Goal: Task Accomplishment & Management: Check status

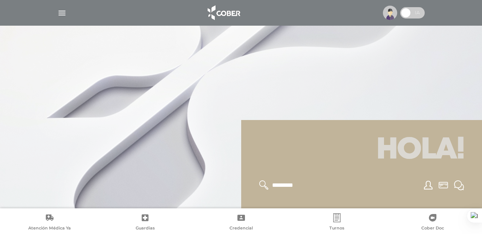
click at [60, 11] on img "button" at bounding box center [61, 12] width 9 height 9
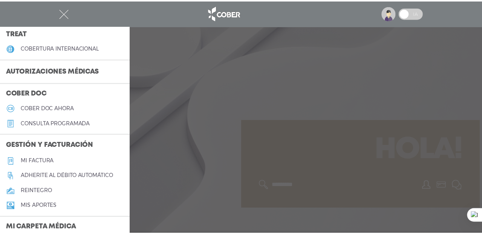
scroll to position [67, 0]
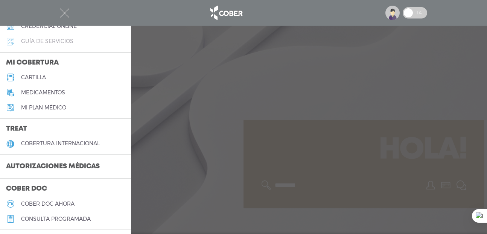
click at [43, 40] on h5 "guía de servicios" at bounding box center [47, 41] width 52 height 6
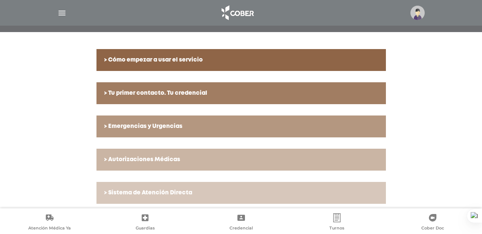
scroll to position [149, 0]
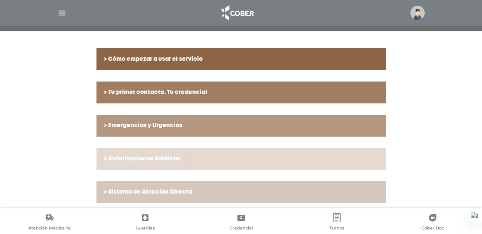
click at [197, 164] on link "> Autorizaciones Médicas" at bounding box center [240, 159] width 289 height 22
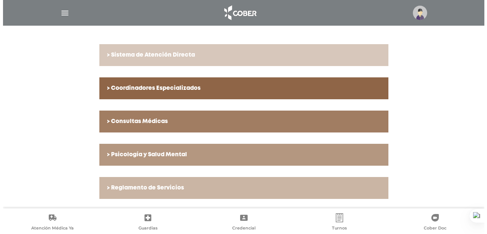
scroll to position [0, 0]
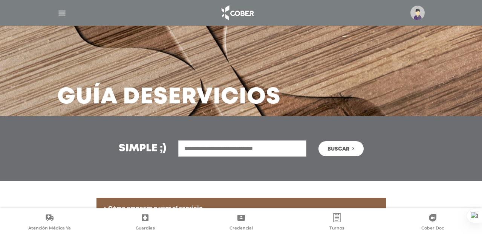
click at [62, 9] on img "button" at bounding box center [61, 12] width 9 height 9
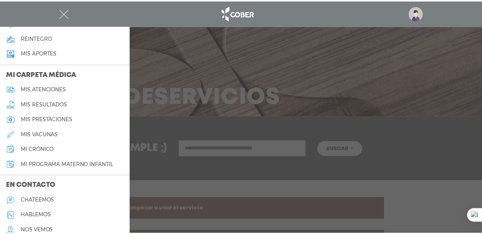
scroll to position [348, 0]
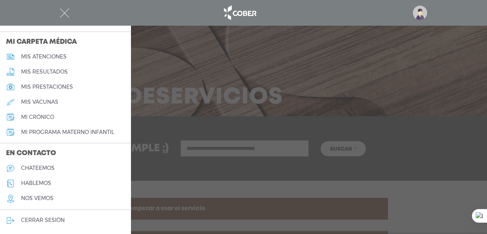
click at [44, 59] on h5 "mis atenciones" at bounding box center [44, 56] width 46 height 6
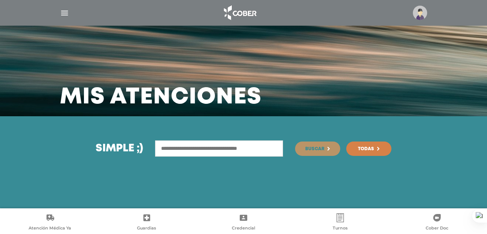
click at [169, 137] on div "Simple ;) Buscar Todas" at bounding box center [243, 162] width 487 height 92
click at [169, 144] on input "text" at bounding box center [219, 148] width 128 height 16
click at [325, 151] on button "Buscar" at bounding box center [317, 148] width 45 height 14
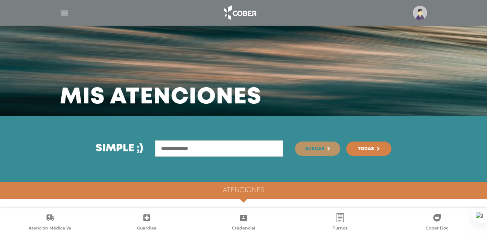
click at [165, 147] on input "**********" at bounding box center [219, 148] width 128 height 16
type input "**********"
click at [315, 149] on span "Buscar" at bounding box center [315, 149] width 19 height 5
click at [244, 193] on h4 "Atenciones" at bounding box center [243, 190] width 41 height 8
click at [423, 12] on img at bounding box center [420, 13] width 14 height 14
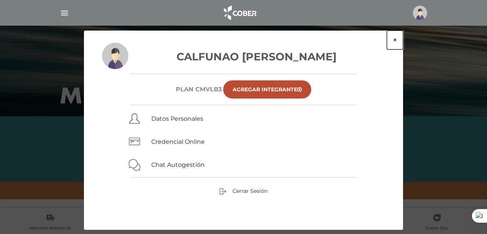
click at [394, 41] on button "×" at bounding box center [395, 40] width 16 height 19
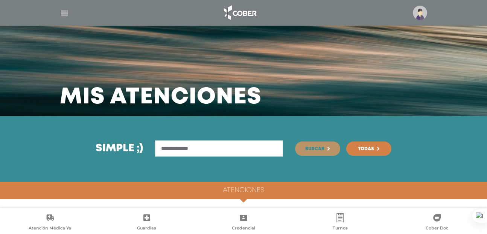
click at [242, 17] on img at bounding box center [240, 13] width 40 height 18
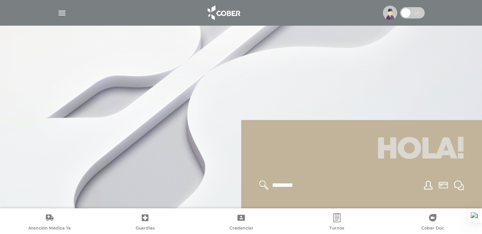
scroll to position [90, 0]
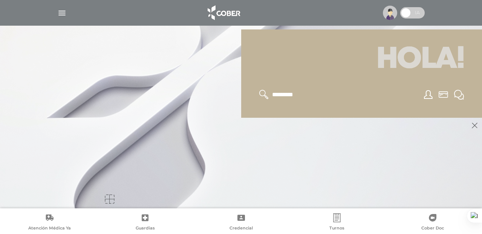
click at [477, 127] on icon at bounding box center [475, 125] width 6 height 6
click at [265, 96] on icon at bounding box center [263, 94] width 9 height 9
click at [260, 92] on icon at bounding box center [263, 94] width 9 height 9
click at [264, 92] on icon at bounding box center [263, 94] width 9 height 9
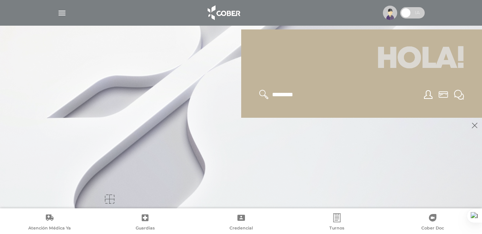
click at [283, 95] on input "text" at bounding box center [302, 95] width 62 height 10
type input "**********"
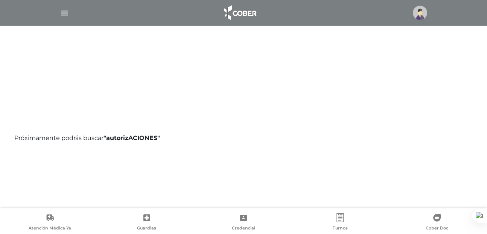
click at [416, 12] on img at bounding box center [420, 13] width 14 height 14
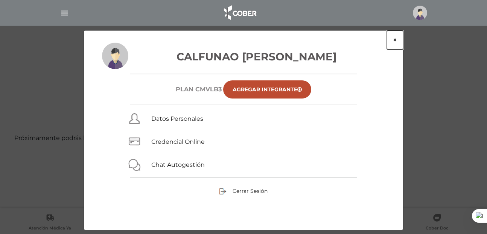
click at [395, 41] on button "×" at bounding box center [395, 40] width 16 height 19
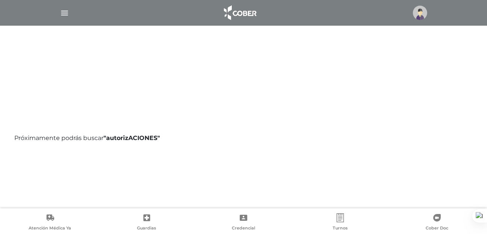
click at [65, 12] on img "button" at bounding box center [64, 12] width 9 height 9
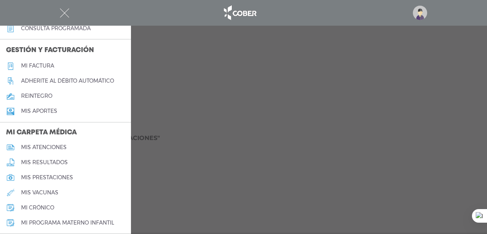
scroll to position [278, 0]
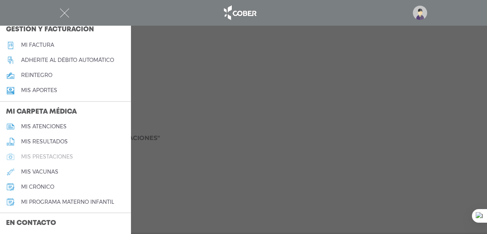
click at [55, 154] on h5 "mis prestaciones" at bounding box center [47, 156] width 52 height 6
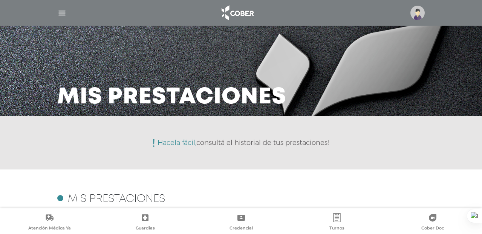
click at [72, 11] on div at bounding box center [241, 13] width 386 height 18
click at [67, 11] on div at bounding box center [241, 13] width 386 height 18
click at [61, 15] on img "button" at bounding box center [61, 12] width 9 height 9
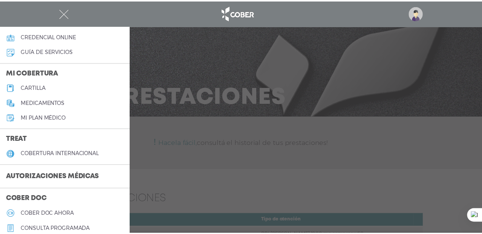
scroll to position [58, 0]
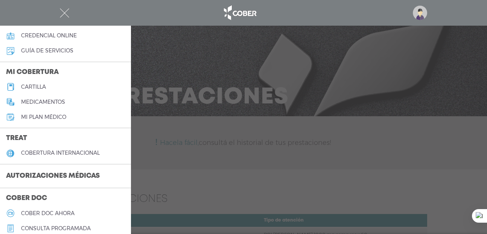
click at [30, 172] on h3 "Autorizaciones médicas" at bounding box center [53, 176] width 106 height 14
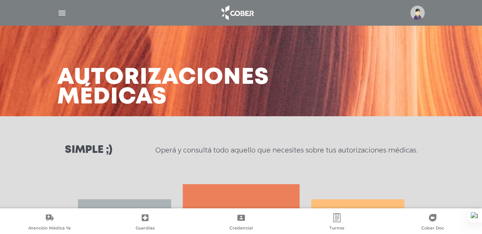
scroll to position [145, 0]
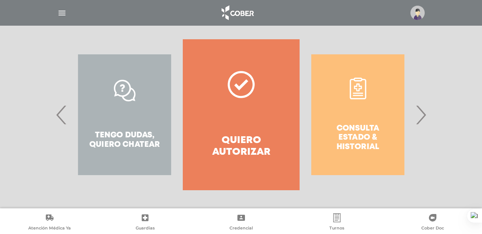
click at [419, 117] on span "›" at bounding box center [420, 114] width 15 height 41
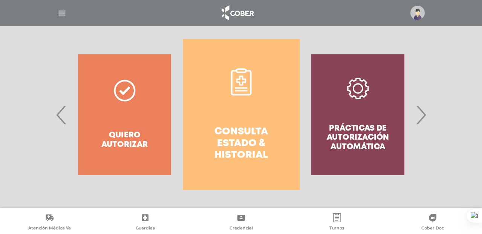
click at [250, 104] on link "Consulta estado & historial" at bounding box center [241, 114] width 116 height 151
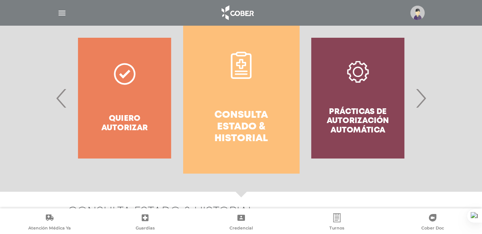
scroll to position [165, 0]
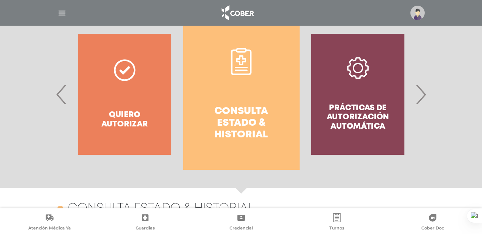
click at [420, 8] on img at bounding box center [417, 13] width 14 height 14
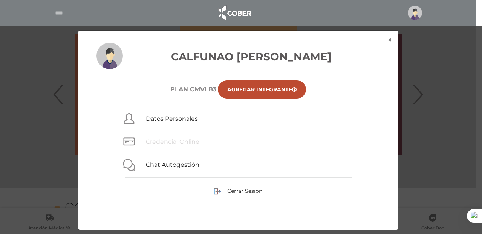
click at [173, 140] on link "Credencial Online" at bounding box center [172, 141] width 53 height 7
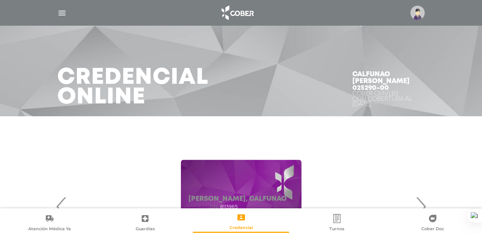
click at [60, 10] on img "button" at bounding box center [61, 12] width 9 height 9
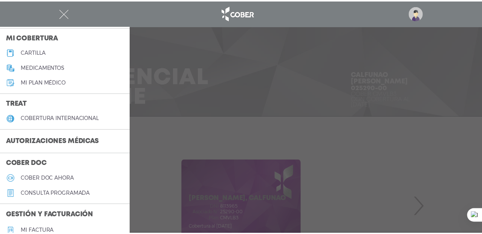
scroll to position [93, 0]
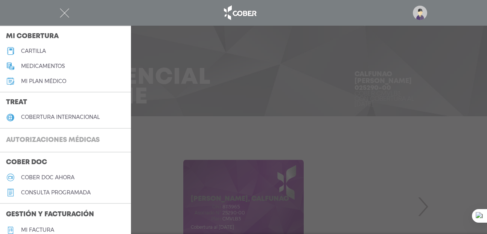
click at [49, 140] on h3 "Autorizaciones médicas" at bounding box center [53, 140] width 106 height 14
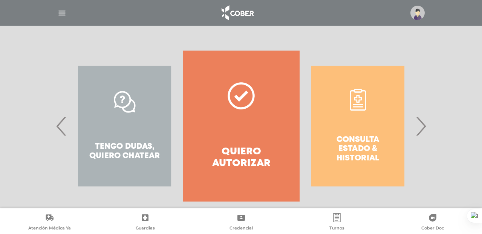
scroll to position [134, 0]
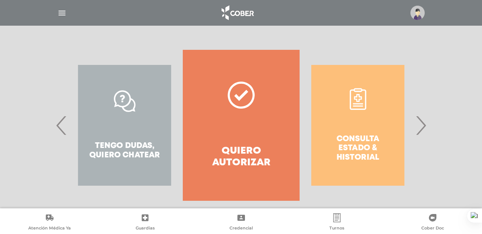
click at [425, 124] on span "›" at bounding box center [420, 125] width 15 height 41
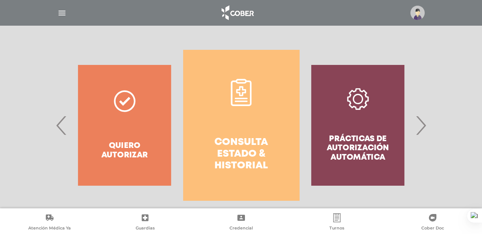
click at [229, 97] on icon at bounding box center [241, 92] width 27 height 27
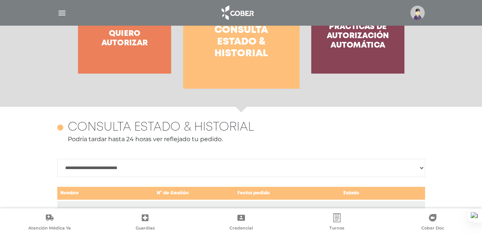
scroll to position [252, 0]
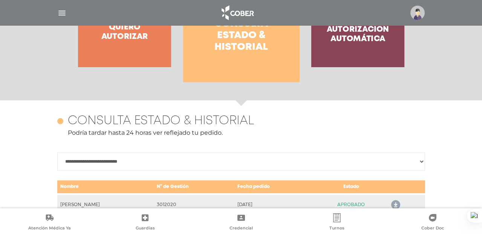
select select "**********"
click at [57, 152] on select "**********" at bounding box center [241, 161] width 368 height 18
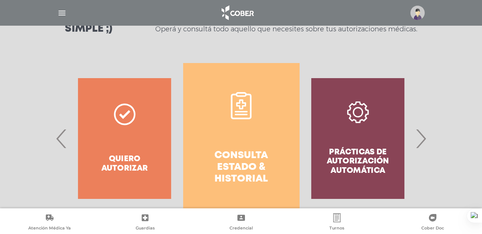
scroll to position [120, 0]
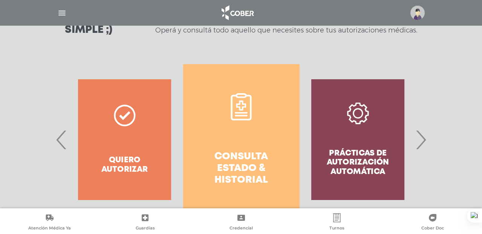
click at [418, 12] on img at bounding box center [417, 13] width 14 height 14
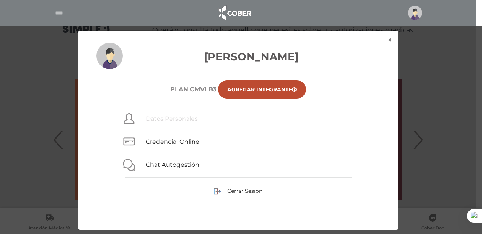
click at [162, 119] on link "Datos Personales" at bounding box center [172, 118] width 52 height 7
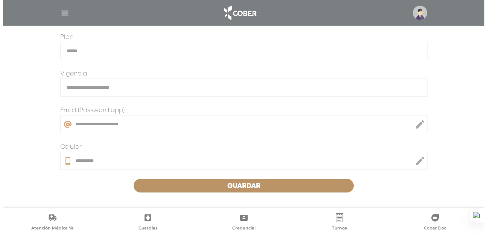
scroll to position [234, 0]
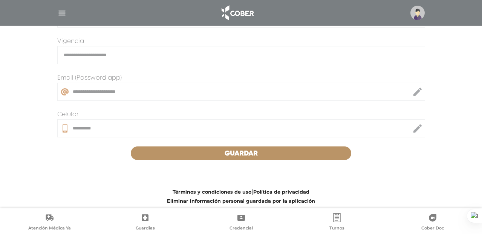
click at [62, 12] on img "button" at bounding box center [61, 12] width 9 height 9
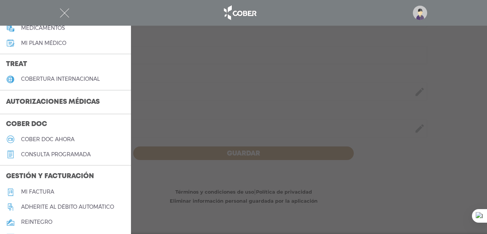
scroll to position [128, 0]
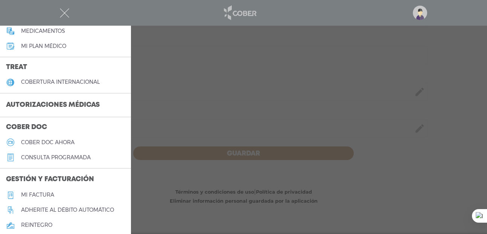
click at [249, 15] on img at bounding box center [240, 13] width 40 height 18
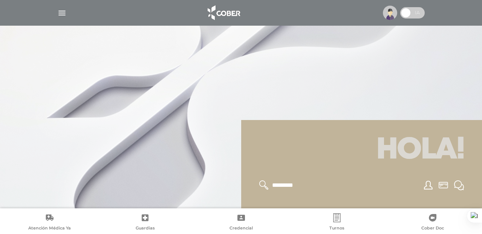
click at [387, 12] on img at bounding box center [390, 13] width 14 height 14
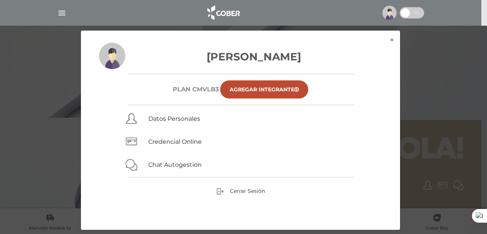
click at [435, 101] on div "× × [PERSON_NAME] Plan CMVLB3 Agregar Integrante Datos Personales Credencial On…" at bounding box center [243, 130] width 463 height 200
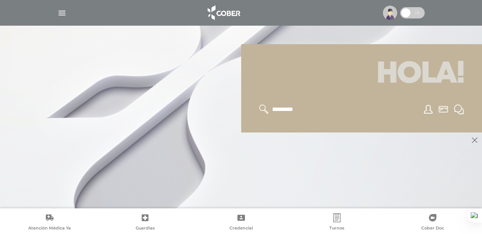
scroll to position [90, 0]
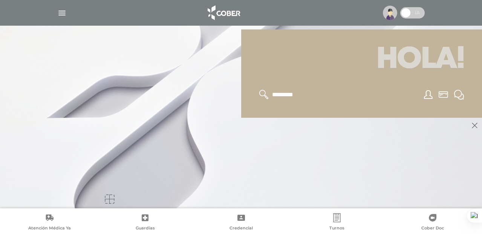
click at [267, 91] on icon at bounding box center [263, 94] width 9 height 9
click at [266, 94] on icon at bounding box center [263, 94] width 9 height 9
click at [289, 92] on input "text" at bounding box center [302, 95] width 62 height 10
type input "**********"
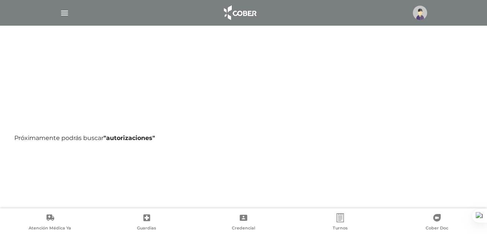
click at [64, 11] on img "button" at bounding box center [64, 12] width 9 height 9
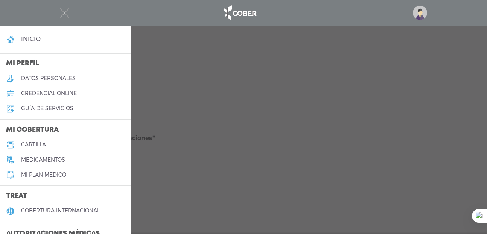
click at [248, 53] on div at bounding box center [243, 117] width 487 height 234
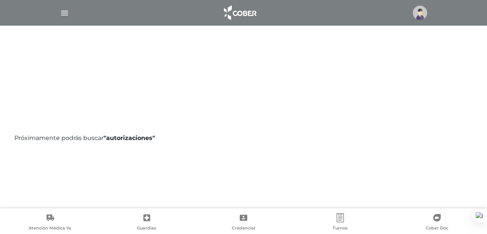
click at [66, 13] on img "button" at bounding box center [64, 12] width 9 height 9
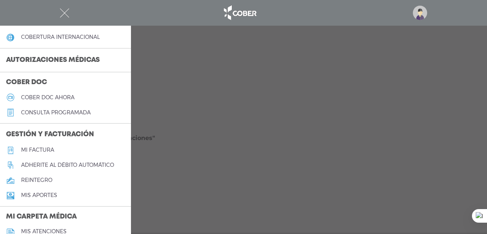
scroll to position [295, 0]
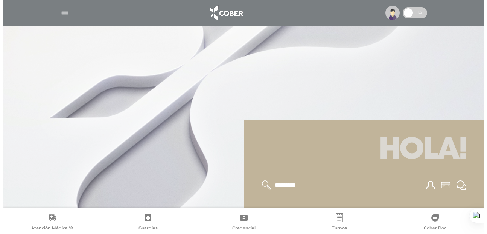
scroll to position [90, 0]
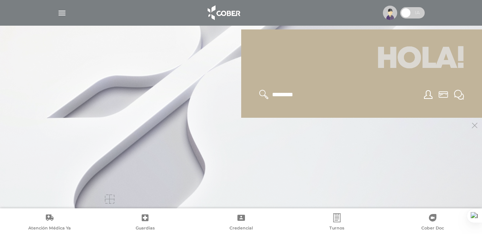
click at [476, 126] on icon at bounding box center [475, 125] width 6 height 6
click at [110, 196] on div at bounding box center [109, 198] width 9 height 9
click at [336, 222] on link "Turnos" at bounding box center [337, 222] width 96 height 19
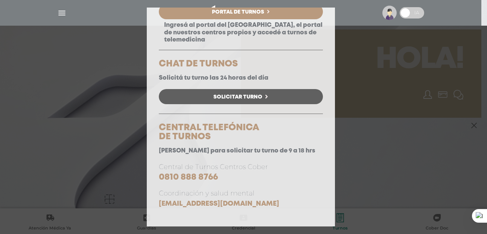
scroll to position [0, 0]
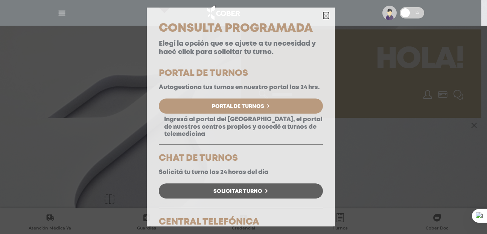
click at [324, 15] on icon "button" at bounding box center [327, 16] width 6 height 6
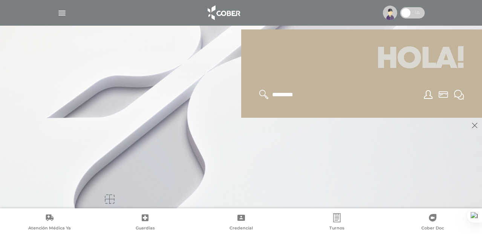
click at [66, 14] on img "button" at bounding box center [61, 12] width 9 height 9
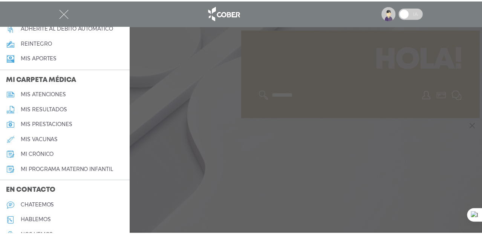
scroll to position [348, 0]
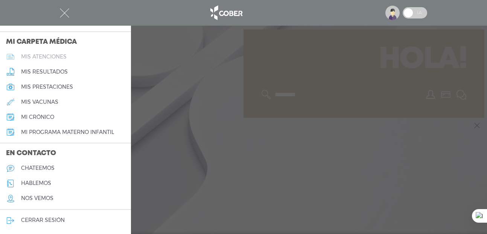
click at [45, 54] on h5 "mis atenciones" at bounding box center [44, 56] width 46 height 6
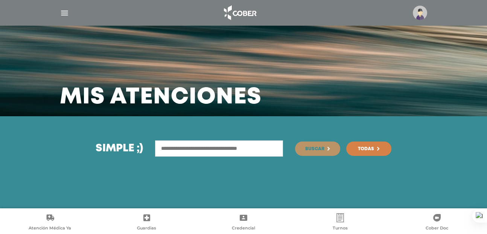
click at [210, 148] on input "text" at bounding box center [219, 148] width 128 height 16
type input "**********"
click at [361, 151] on link "Todas" at bounding box center [369, 148] width 45 height 14
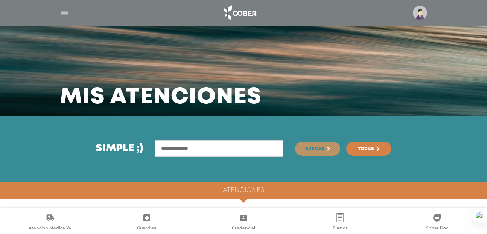
click at [234, 9] on img at bounding box center [240, 13] width 40 height 18
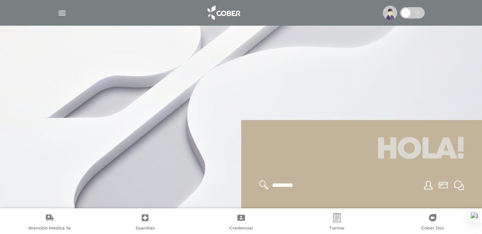
click at [61, 10] on img "button" at bounding box center [61, 12] width 9 height 9
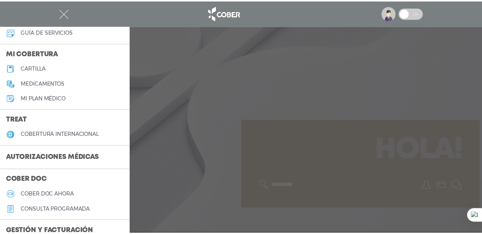
scroll to position [79, 0]
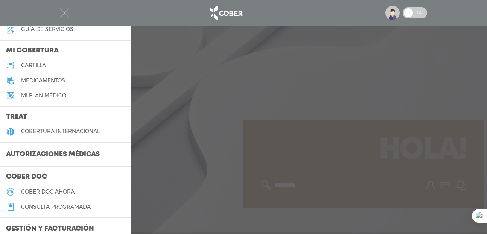
click at [48, 152] on h3 "Autorizaciones médicas" at bounding box center [53, 154] width 106 height 14
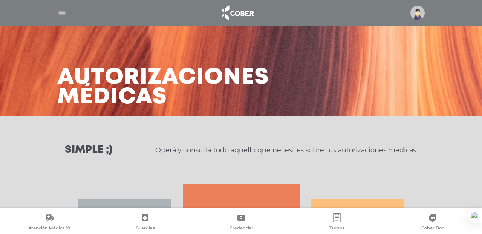
scroll to position [116, 0]
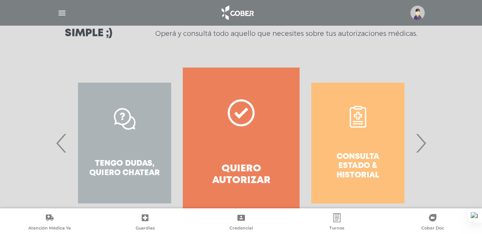
click at [418, 138] on span "›" at bounding box center [420, 142] width 15 height 41
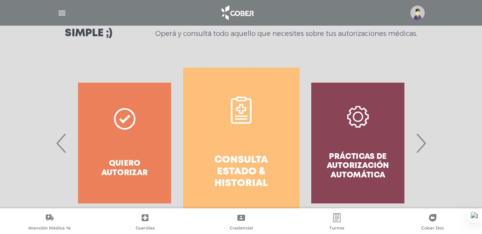
click at [229, 127] on link "Consulta estado & historial" at bounding box center [241, 142] width 116 height 151
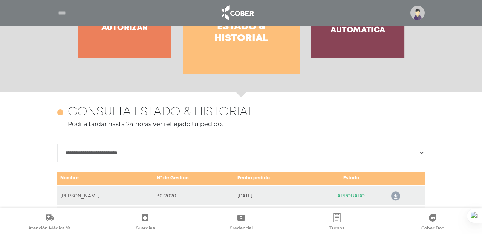
scroll to position [341, 0]
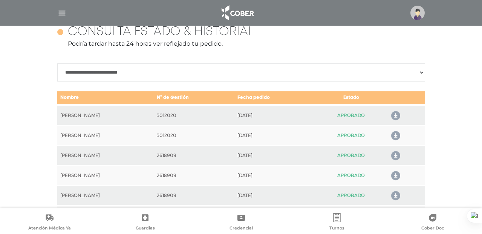
click at [420, 74] on select "**********" at bounding box center [241, 72] width 368 height 18
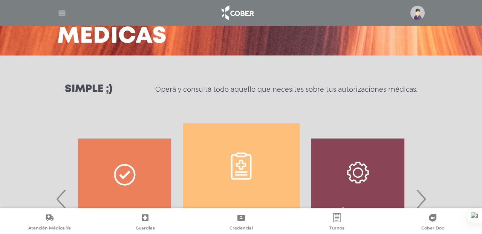
scroll to position [59, 0]
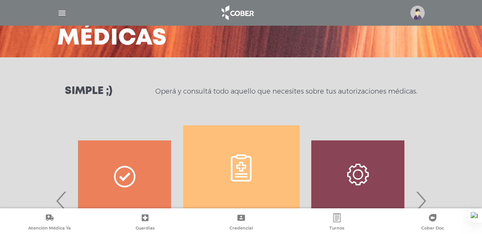
click at [419, 189] on span "›" at bounding box center [420, 200] width 15 height 41
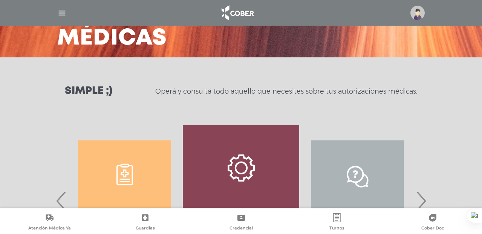
scroll to position [182, 0]
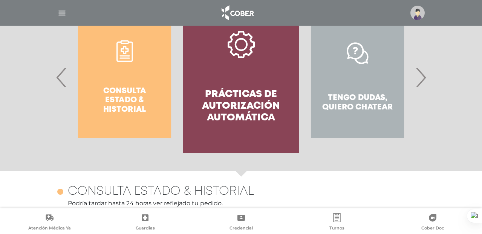
click at [62, 83] on span "‹" at bounding box center [61, 77] width 15 height 41
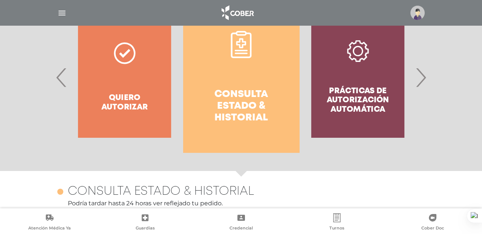
click at [62, 83] on span "‹" at bounding box center [61, 77] width 15 height 41
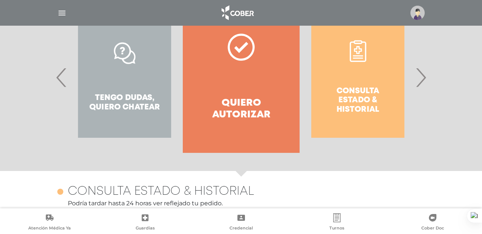
click at [245, 61] on link "Quiero autorizar" at bounding box center [241, 77] width 116 height 151
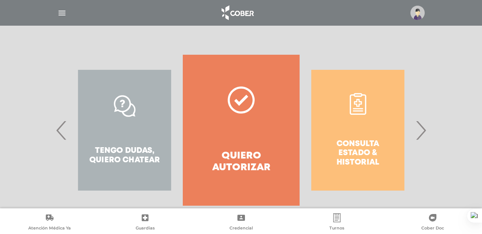
scroll to position [0, 0]
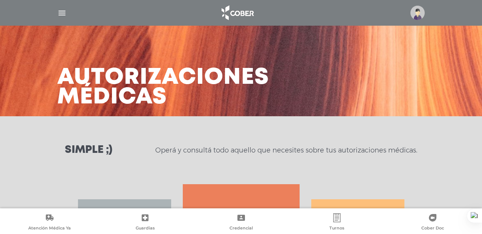
click at [57, 10] on img "button" at bounding box center [61, 12] width 9 height 9
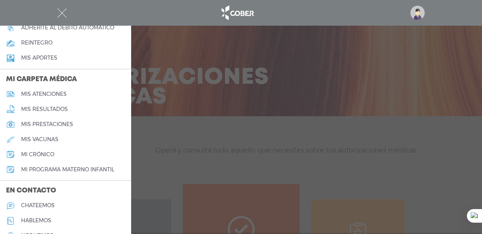
scroll to position [329, 0]
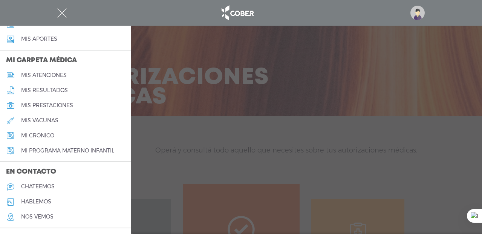
click at [61, 78] on link "mis atenciones" at bounding box center [65, 74] width 131 height 15
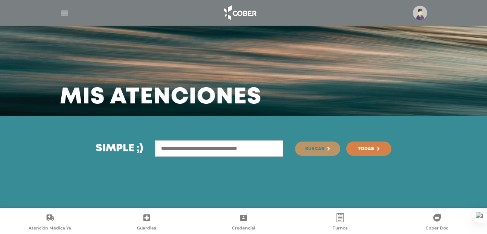
click at [64, 13] on img "button" at bounding box center [64, 12] width 9 height 9
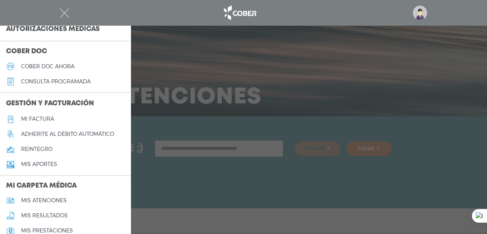
scroll to position [262, 0]
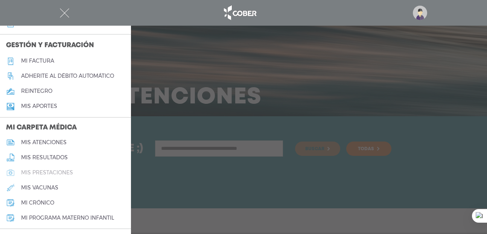
click at [41, 171] on h5 "mis prestaciones" at bounding box center [47, 172] width 52 height 6
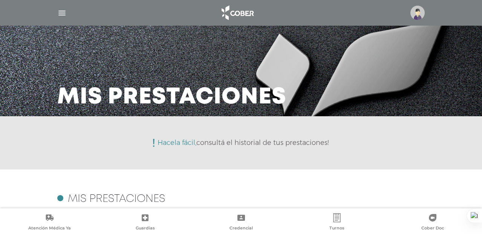
scroll to position [52, 0]
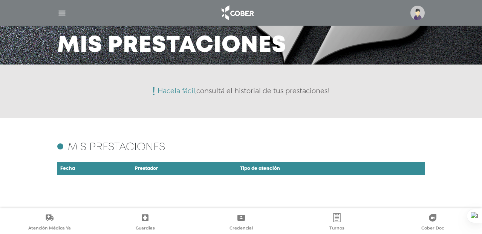
click at [62, 12] on img "button" at bounding box center [61, 12] width 9 height 9
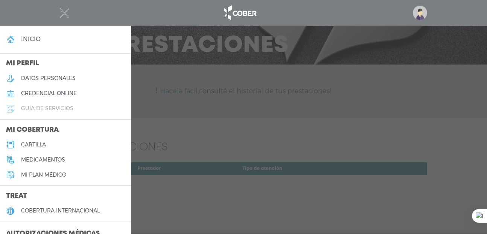
click at [53, 109] on h5 "guía de servicios" at bounding box center [47, 108] width 52 height 6
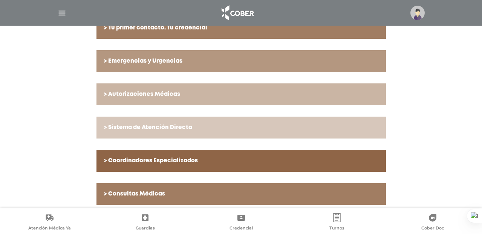
scroll to position [250, 0]
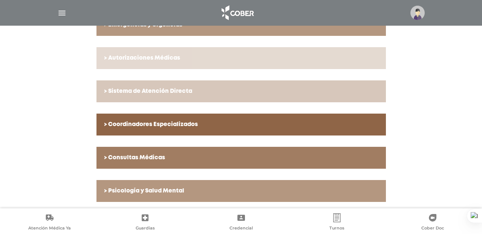
click at [139, 59] on h6 "> Autorizaciones Médicas" at bounding box center [241, 58] width 274 height 7
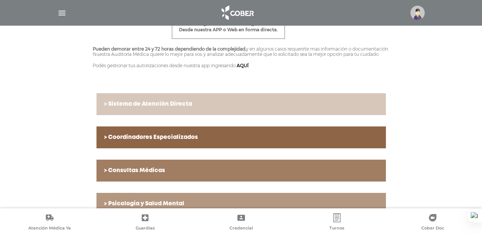
scroll to position [380, 0]
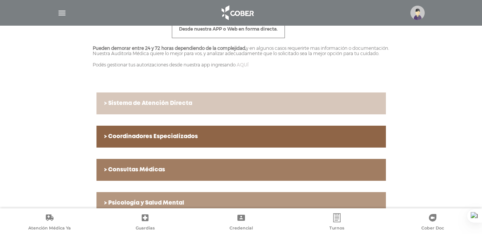
click at [248, 67] on link "AQUÍ" at bounding box center [243, 65] width 12 height 6
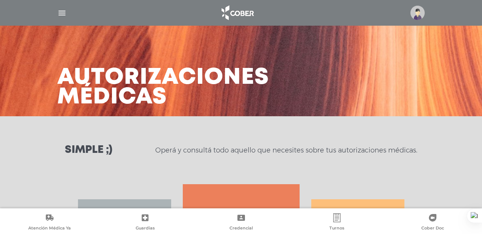
scroll to position [145, 0]
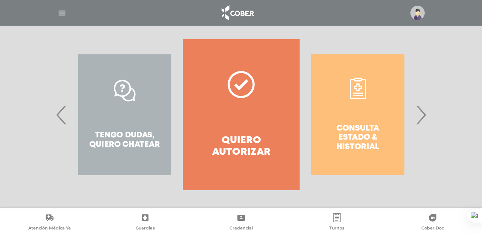
click at [424, 112] on span "›" at bounding box center [420, 114] width 15 height 41
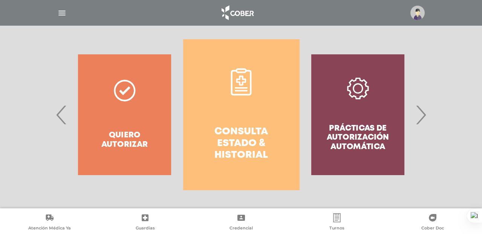
click at [242, 83] on icon at bounding box center [241, 81] width 27 height 27
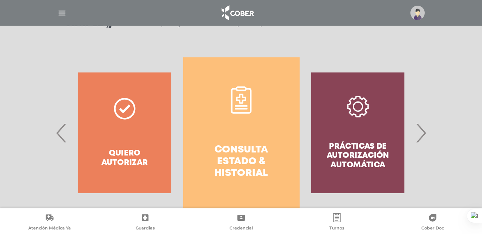
scroll to position [0, 0]
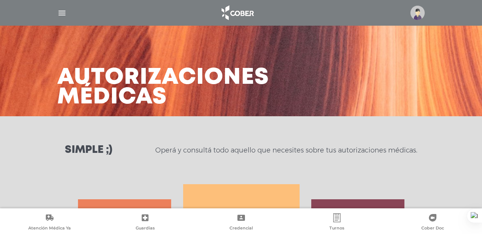
click at [419, 9] on img at bounding box center [417, 13] width 14 height 14
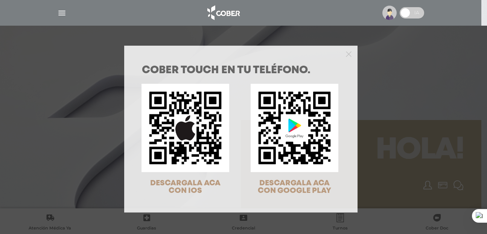
scroll to position [24, 0]
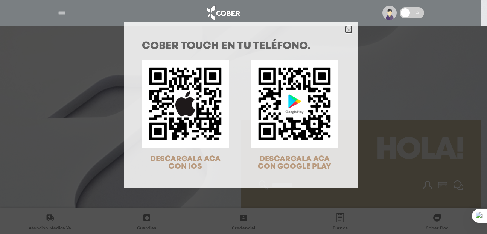
click at [346, 32] on icon "Close" at bounding box center [349, 30] width 6 height 6
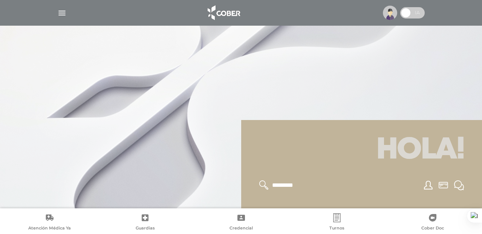
click at [55, 8] on div at bounding box center [241, 13] width 386 height 18
click at [63, 12] on img "button" at bounding box center [61, 12] width 9 height 9
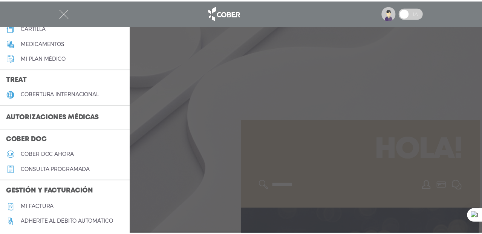
scroll to position [118, 0]
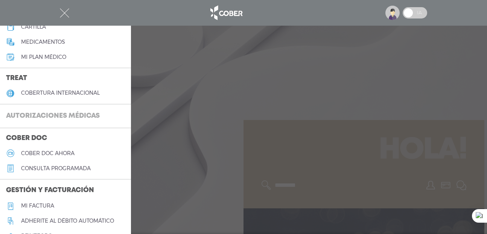
click at [76, 120] on h3 "Autorizaciones médicas" at bounding box center [53, 116] width 106 height 14
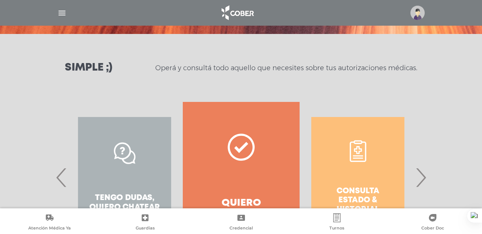
scroll to position [139, 0]
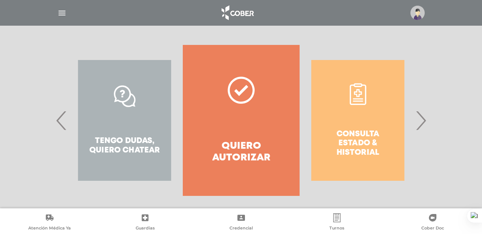
click at [417, 120] on span "›" at bounding box center [420, 120] width 15 height 41
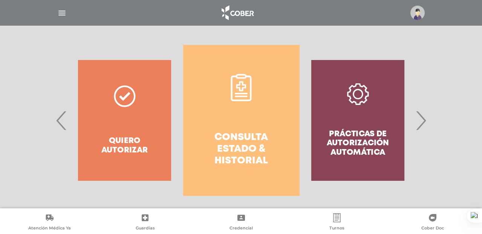
click at [239, 93] on icon at bounding box center [241, 94] width 13 height 2
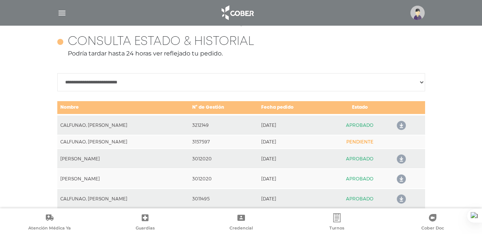
scroll to position [335, 0]
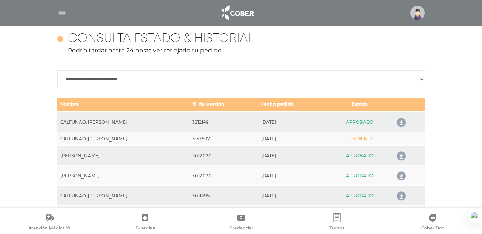
click at [399, 120] on icon at bounding box center [400, 122] width 12 height 12
